Goal: Submit feedback/report problem: Submit feedback/report problem

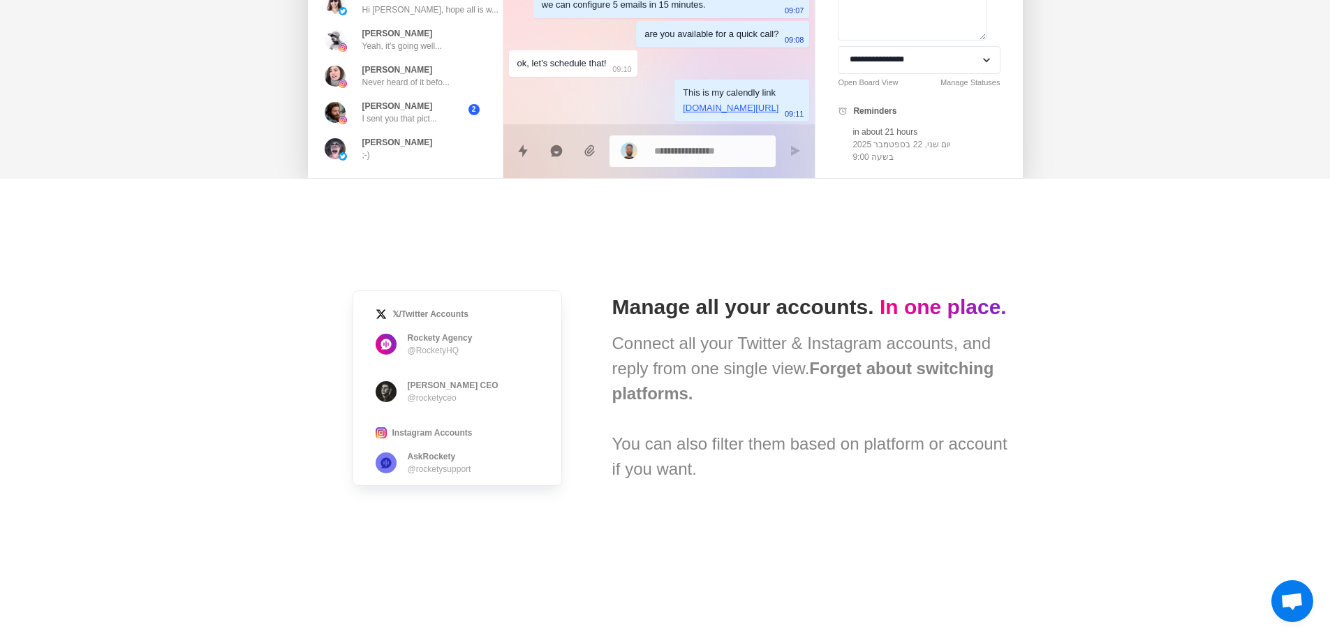
scroll to position [732, 0]
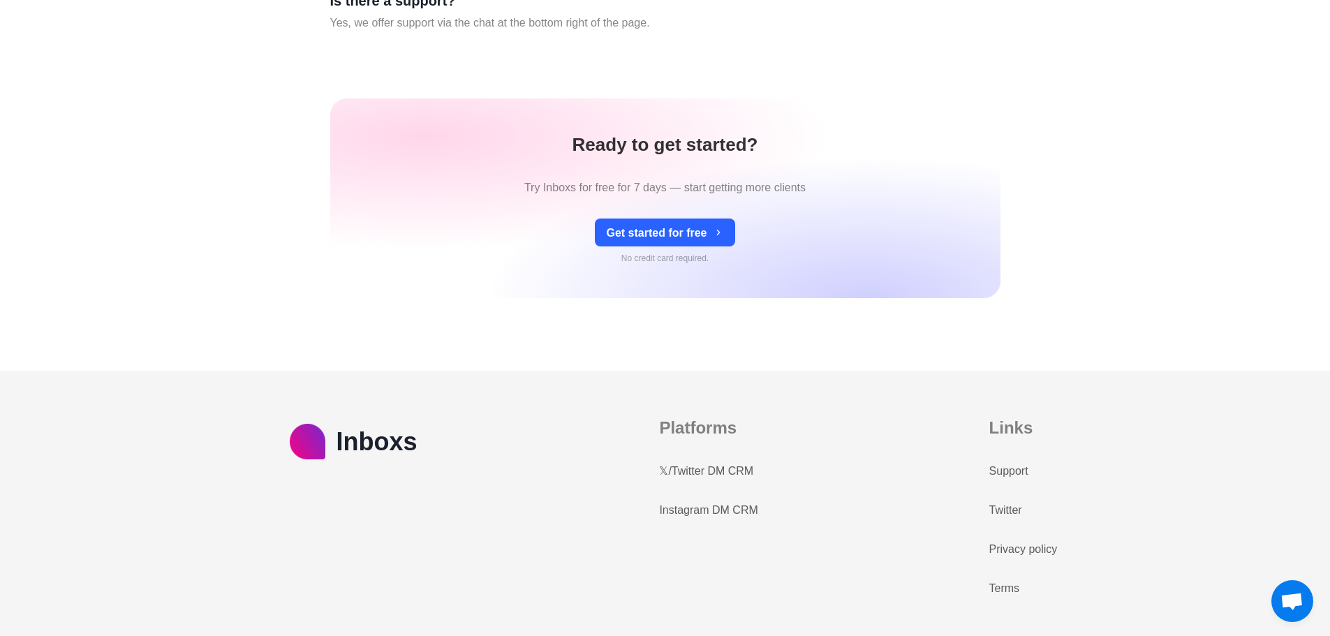
drag, startPoint x: 1340, startPoint y: 93, endPoint x: 1339, endPoint y: 669, distance: 576.0
click at [1294, 603] on span "פתח צ'אט" at bounding box center [1291, 603] width 23 height 20
type textarea "*"
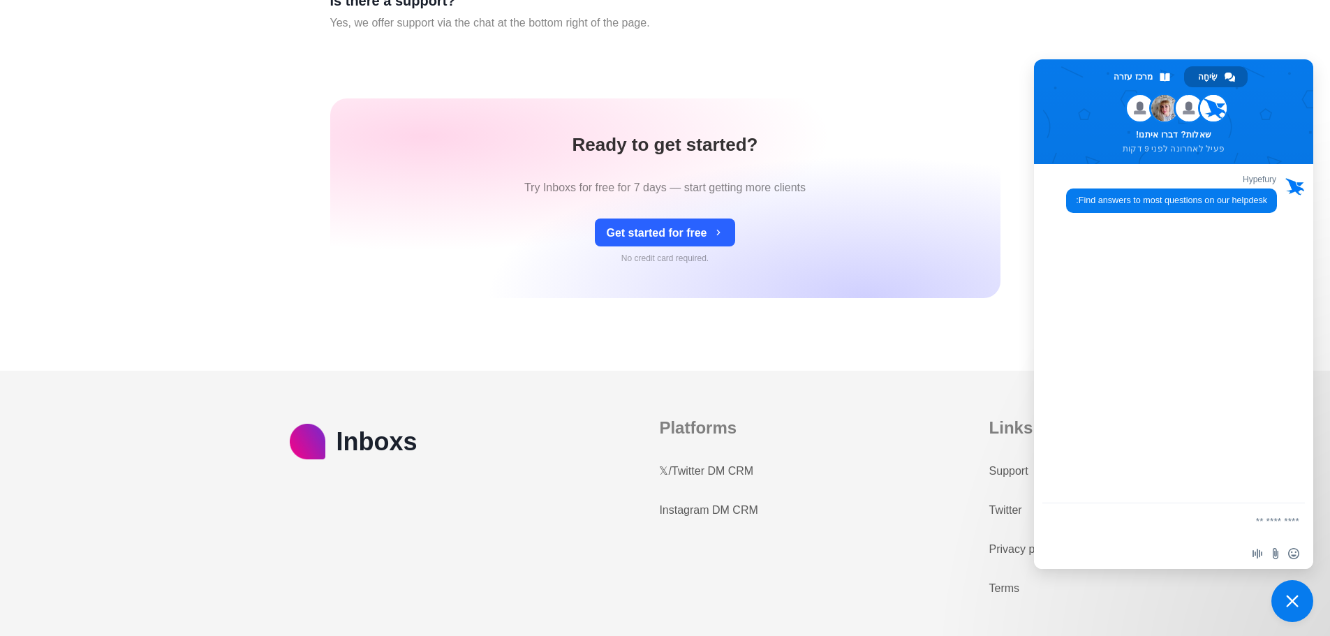
click at [1162, 533] on form at bounding box center [1189, 522] width 221 height 38
click at [1167, 524] on textarea "נסח הודעה..." at bounding box center [1189, 521] width 221 height 13
click at [1169, 514] on form at bounding box center [1189, 522] width 221 height 38
click at [1157, 522] on textarea "נסח הודעה..." at bounding box center [1189, 521] width 221 height 13
paste textarea "**********"
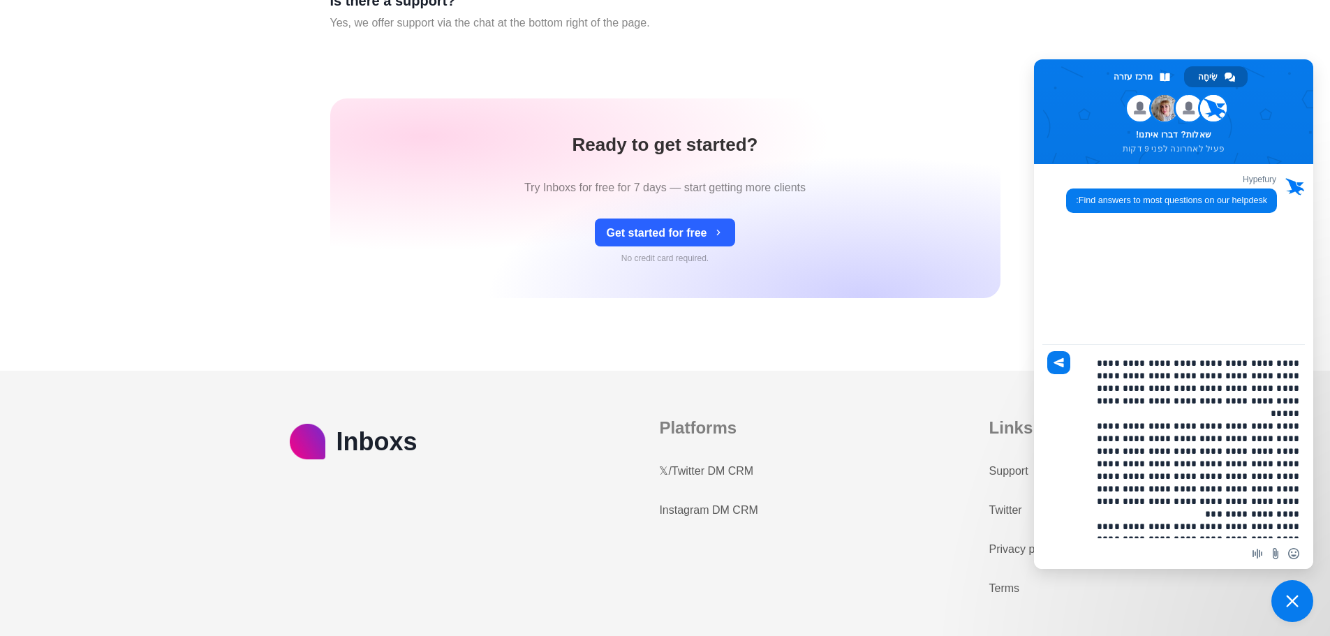
scroll to position [0, 0]
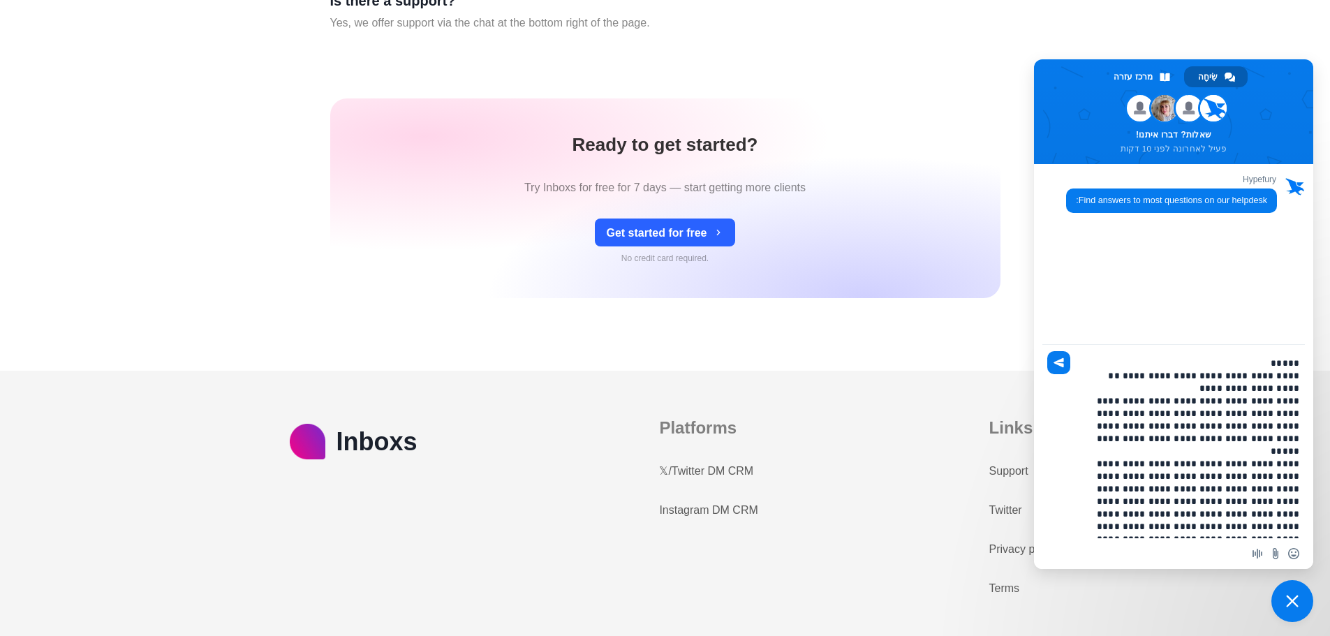
click at [1192, 362] on textarea "נסח הודעה..." at bounding box center [1189, 448] width 221 height 182
paste textarea "**********"
drag, startPoint x: 1261, startPoint y: 368, endPoint x: 1204, endPoint y: 415, distance: 73.4
click at [1251, 369] on textarea "נסח הודעה..." at bounding box center [1189, 448] width 221 height 182
type textarea "**********"
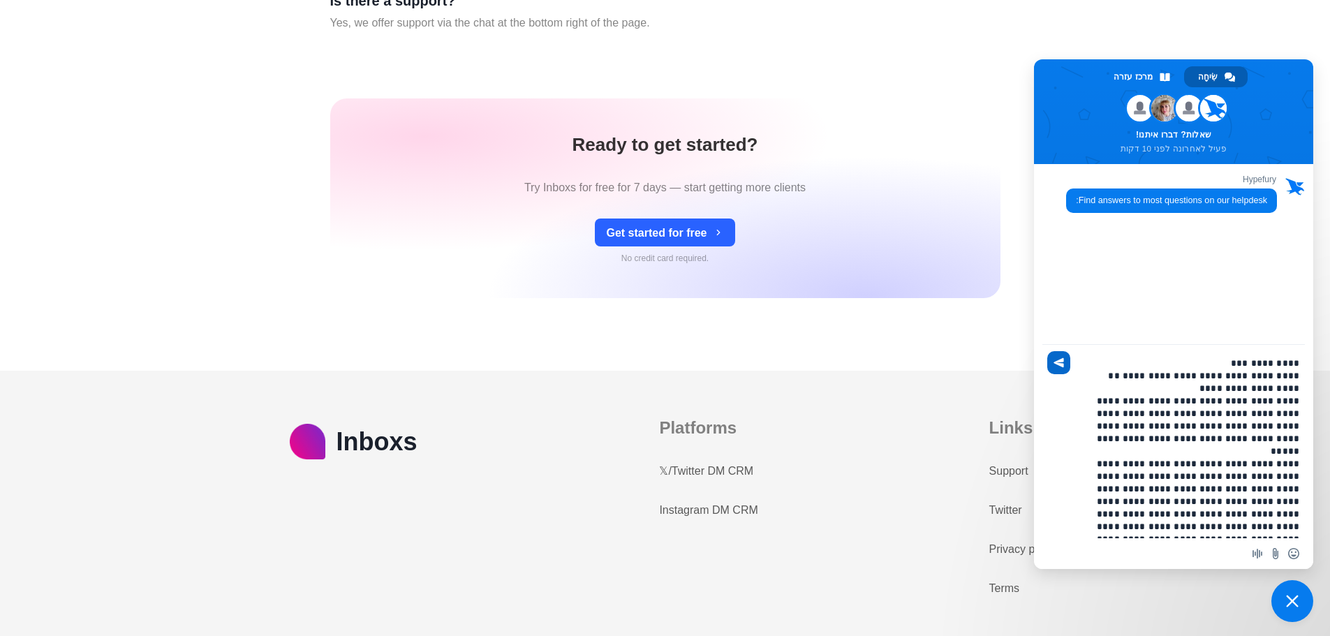
click at [1067, 361] on span "לִשְׁלוֹחַ" at bounding box center [1058, 362] width 23 height 23
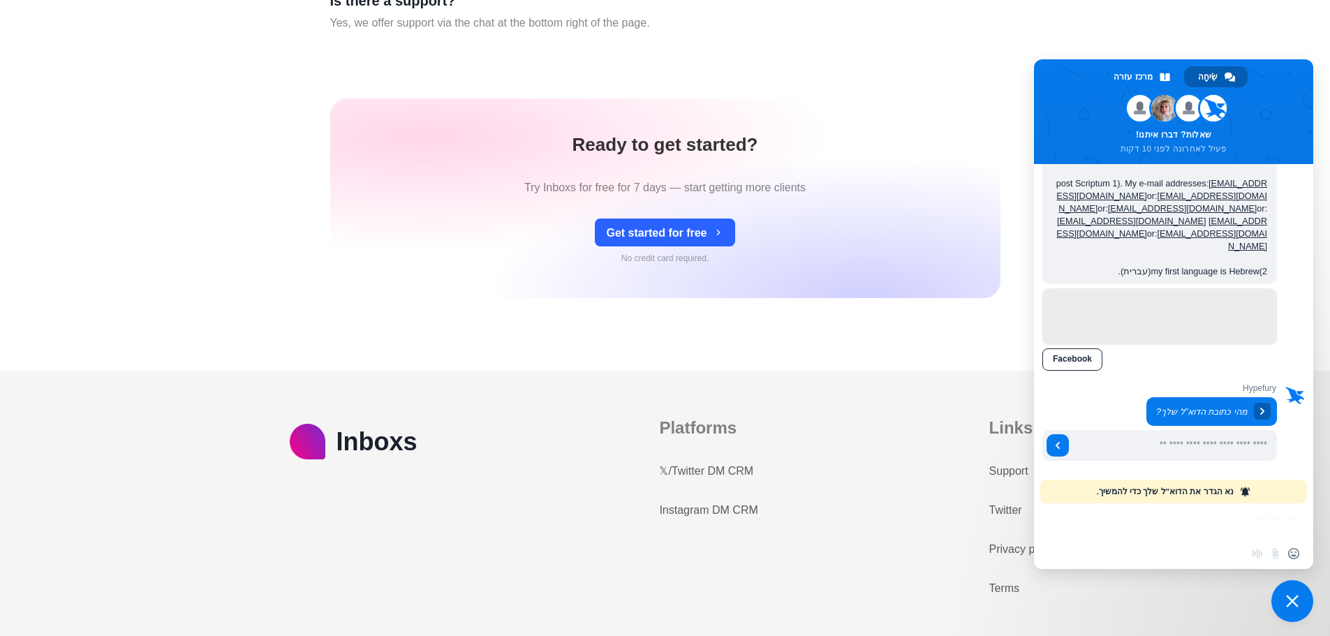
scroll to position [2617, 1]
click at [1097, 441] on input "הזן את כתובת הדואר האלקטרוני שלך" at bounding box center [1175, 445] width 204 height 31
type input "**********"
click at [1062, 454] on span "לִשְׁלוֹחַ" at bounding box center [1058, 445] width 22 height 22
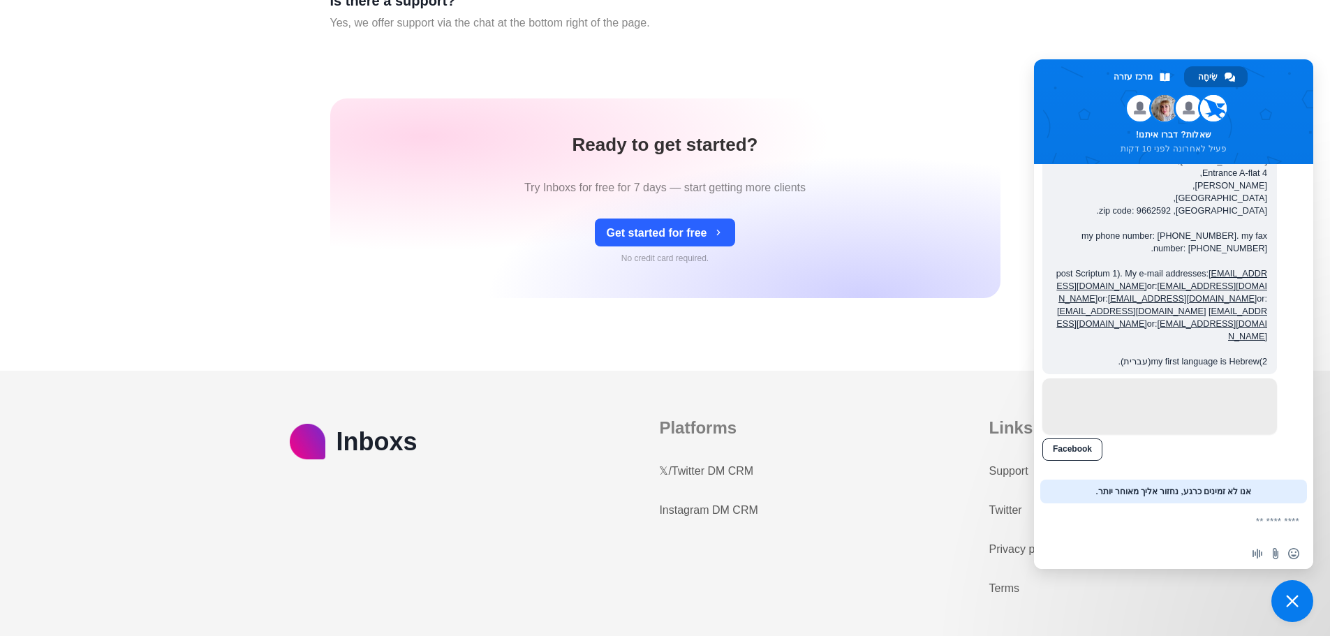
scroll to position [2527, 1]
click at [1029, 478] on div "Support" at bounding box center [1023, 471] width 68 height 17
click at [1028, 478] on link "Support" at bounding box center [1008, 471] width 39 height 17
click at [1273, 591] on div "סגור צ'אט" at bounding box center [1292, 601] width 42 height 42
